Goal: Information Seeking & Learning: Learn about a topic

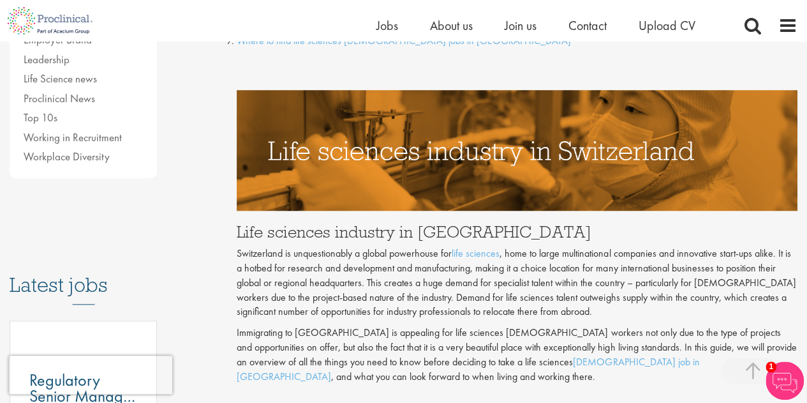
scroll to position [799, 0]
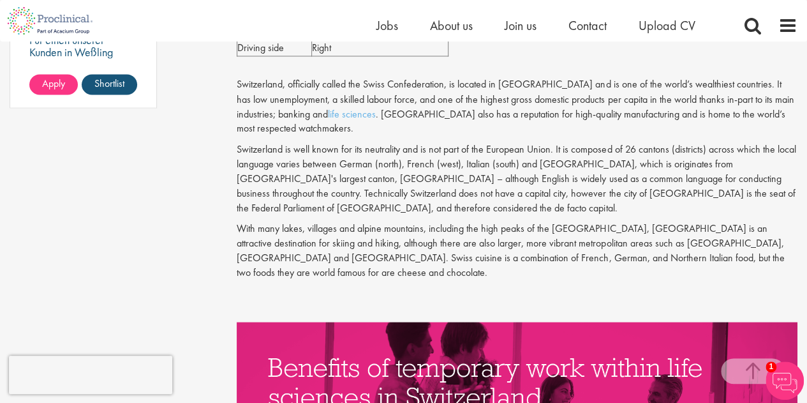
scroll to position [1151, 0]
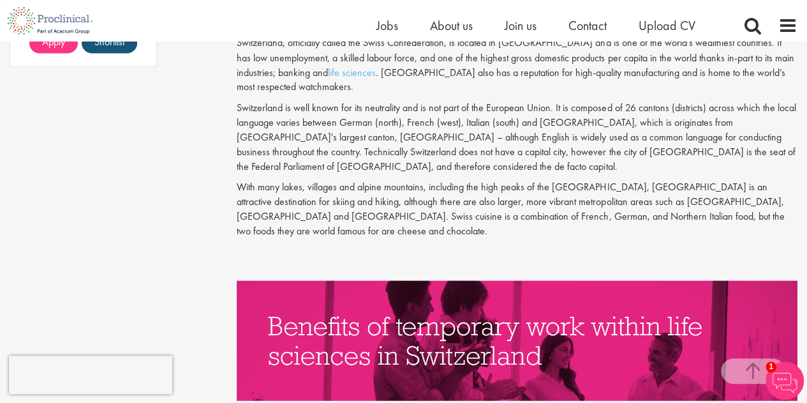
click at [475, 244] on p at bounding box center [517, 251] width 561 height 15
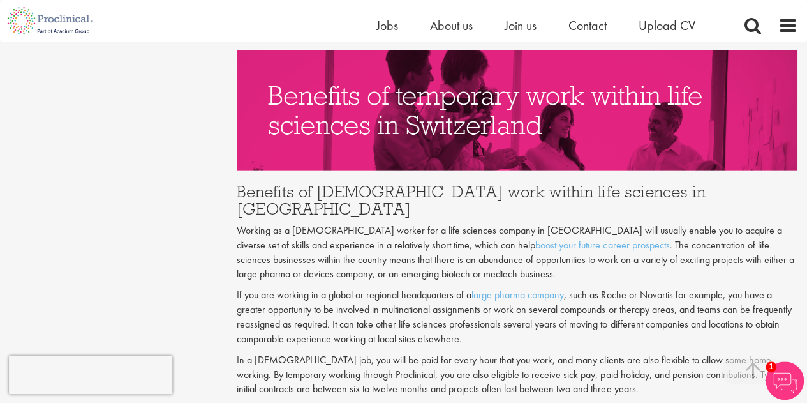
scroll to position [1733, 0]
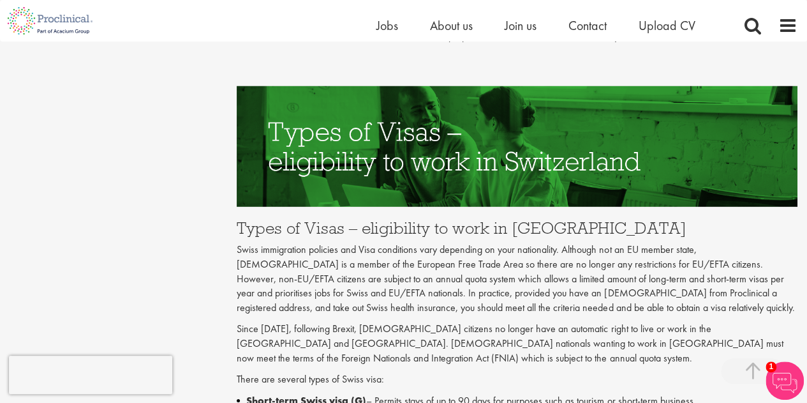
click at [475, 242] on p "Swiss immigration policies and Visa conditions vary depending on your nationali…" at bounding box center [517, 278] width 561 height 73
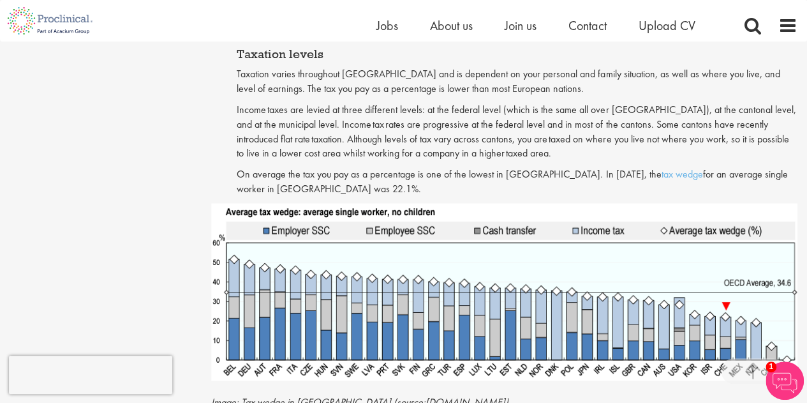
scroll to position [3320, 0]
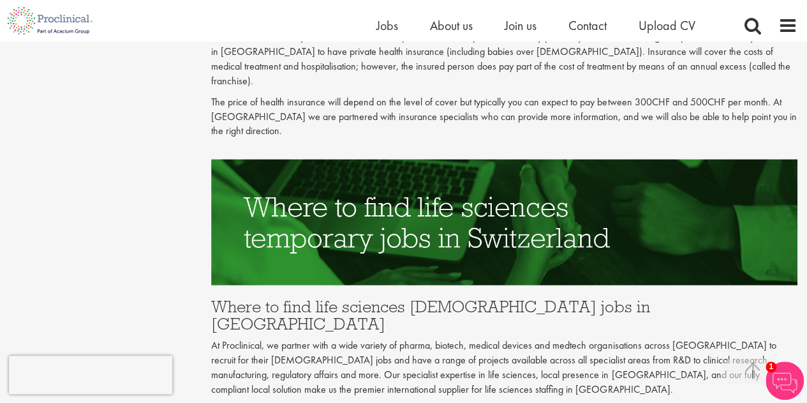
click at [475, 240] on div "Image: Tax wedge in [GEOGRAPHIC_DATA] (source:[DOMAIN_NAME]) Healthcare in [GEO…" at bounding box center [504, 95] width 605 height 769
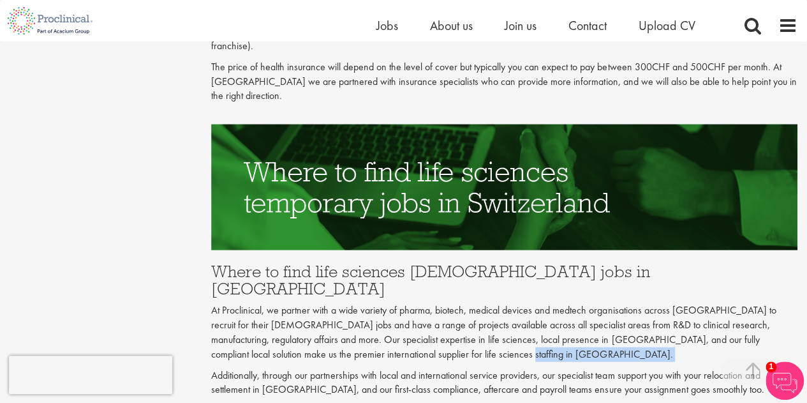
click at [475, 303] on p "At Proclinical, we partner with a wide variety of pharma, biotech, medical devi…" at bounding box center [504, 332] width 586 height 58
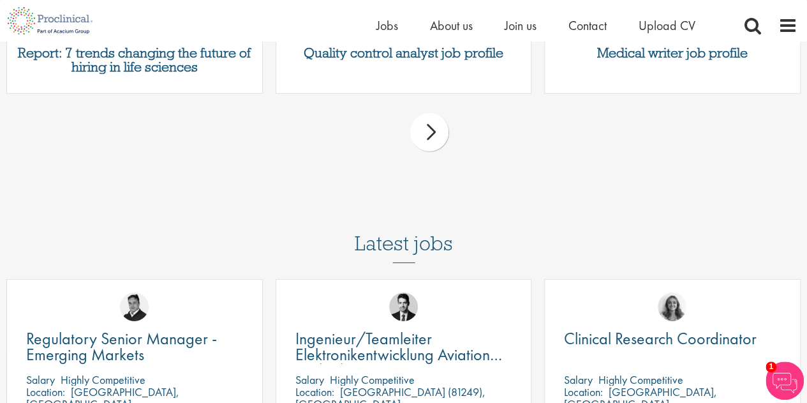
scroll to position [4024, 0]
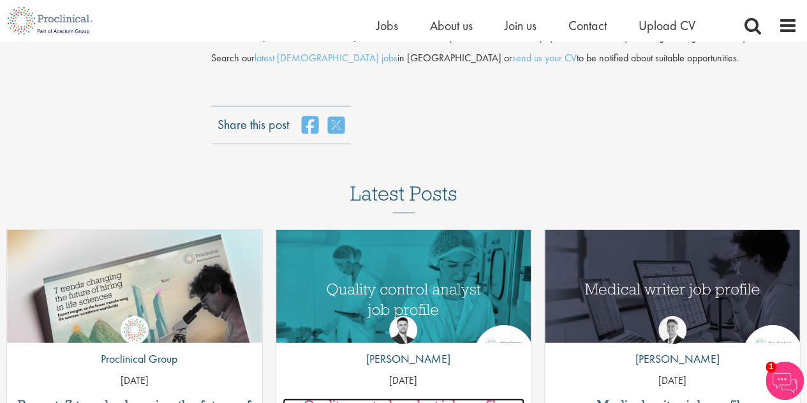
click at [369, 398] on h3 "Quality control analyst job profile" at bounding box center [404, 405] width 242 height 14
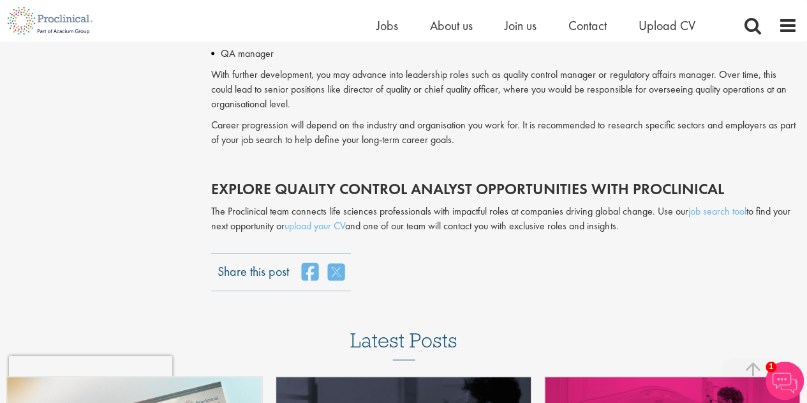
scroll to position [2679, 0]
